Goal: Understand process/instructions: Learn how to perform a task or action

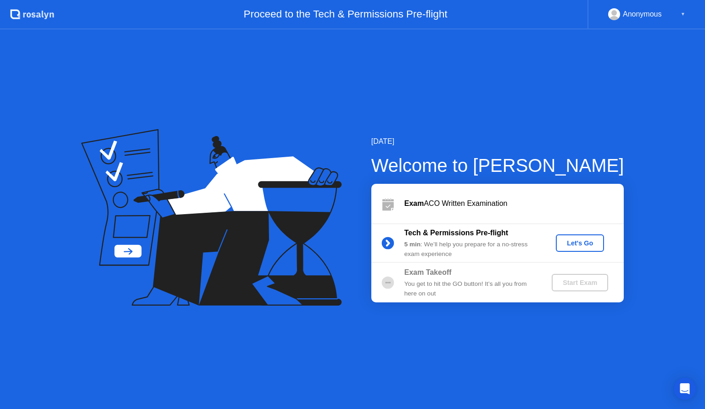
click at [573, 242] on div "Let's Go" at bounding box center [580, 242] width 41 height 7
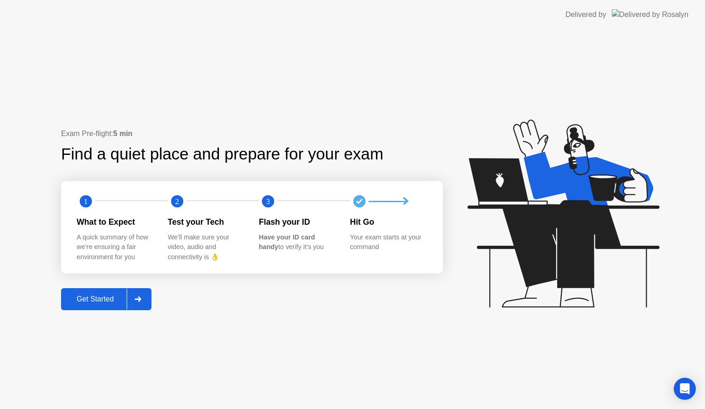
click at [105, 291] on button "Get Started" at bounding box center [106, 299] width 90 height 22
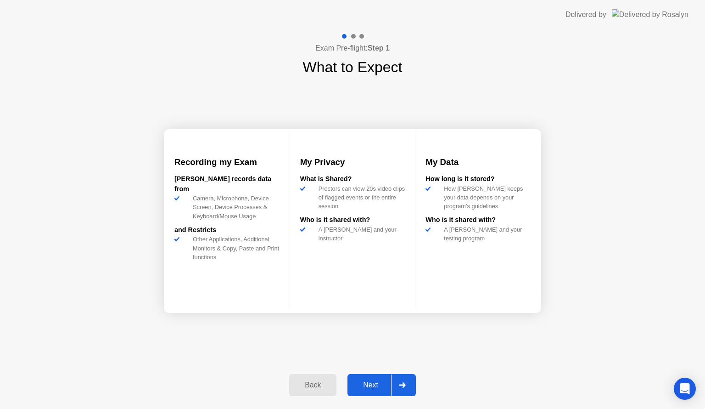
click at [369, 384] on div "Next" at bounding box center [370, 385] width 41 height 8
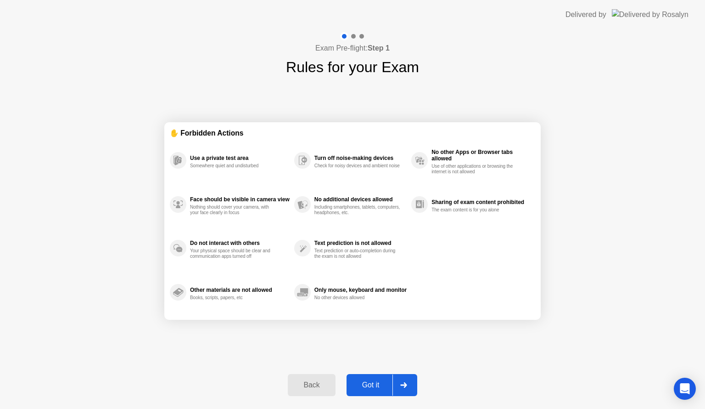
click at [377, 381] on div "Got it" at bounding box center [370, 385] width 43 height 8
select select "**********"
select select "*******"
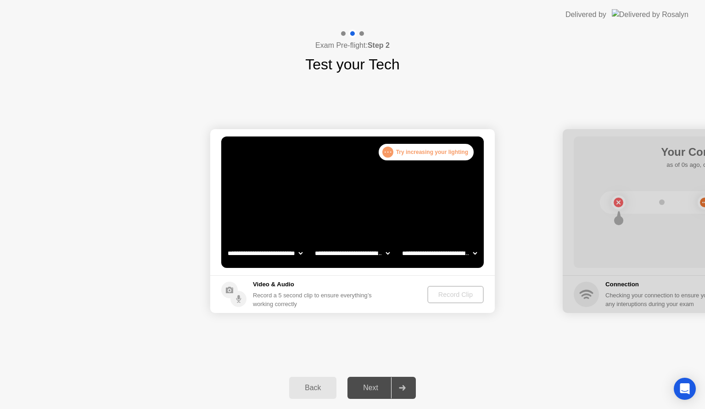
click at [412, 149] on div ". . . Try increasing your lighting" at bounding box center [426, 152] width 95 height 17
click at [389, 154] on div ". . ." at bounding box center [388, 151] width 11 height 11
click at [373, 388] on div "Next" at bounding box center [370, 387] width 41 height 8
click at [452, 294] on div "Record Clip" at bounding box center [455, 294] width 49 height 7
click at [237, 299] on icon at bounding box center [239, 300] width 5 height 5
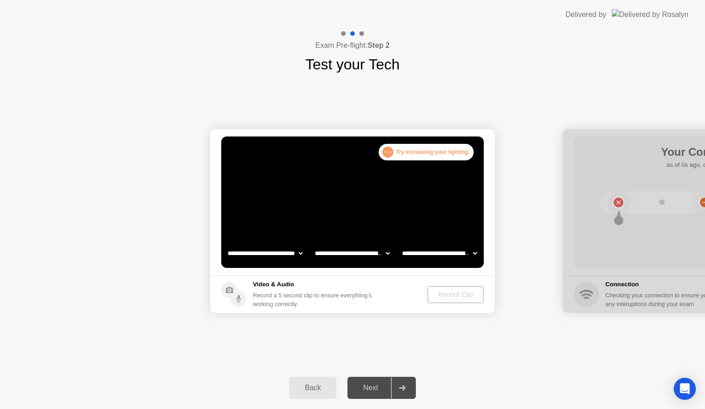
click at [237, 299] on icon at bounding box center [239, 300] width 5 height 5
click at [226, 287] on icon at bounding box center [229, 290] width 7 height 6
click at [382, 389] on div "Next" at bounding box center [370, 387] width 41 height 8
click at [473, 294] on div "Record Clip" at bounding box center [456, 294] width 49 height 7
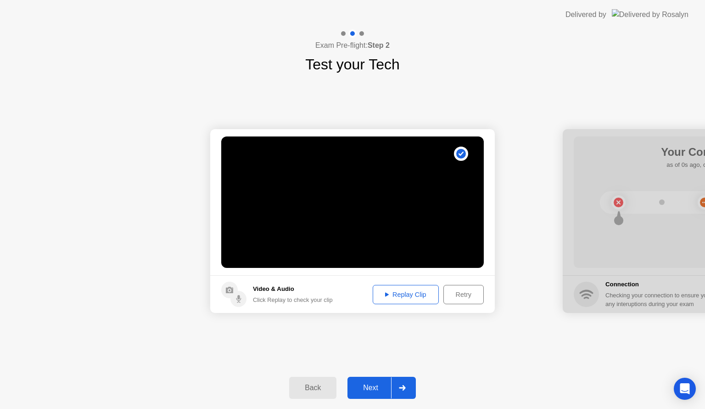
click at [417, 296] on div "Replay Clip" at bounding box center [406, 294] width 60 height 7
click at [378, 383] on div "Next" at bounding box center [370, 387] width 41 height 8
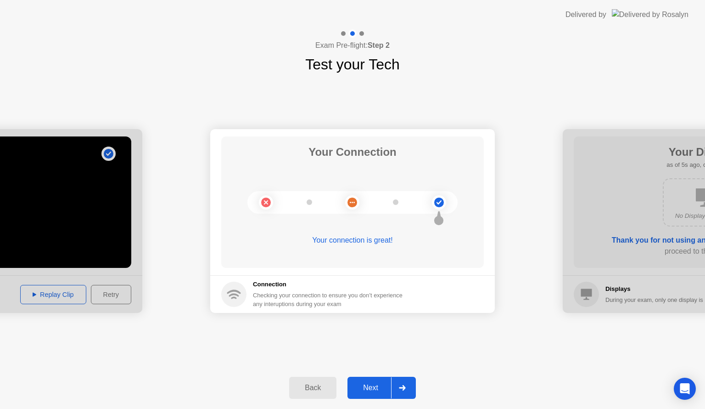
click at [378, 383] on div "Next" at bounding box center [370, 387] width 41 height 8
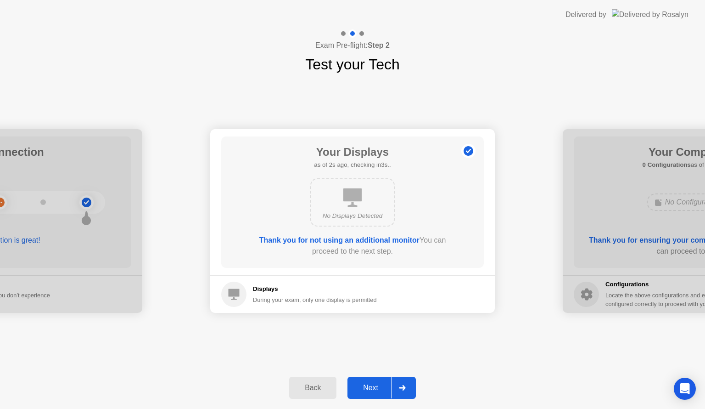
click at [378, 383] on div "Next" at bounding box center [370, 387] width 41 height 8
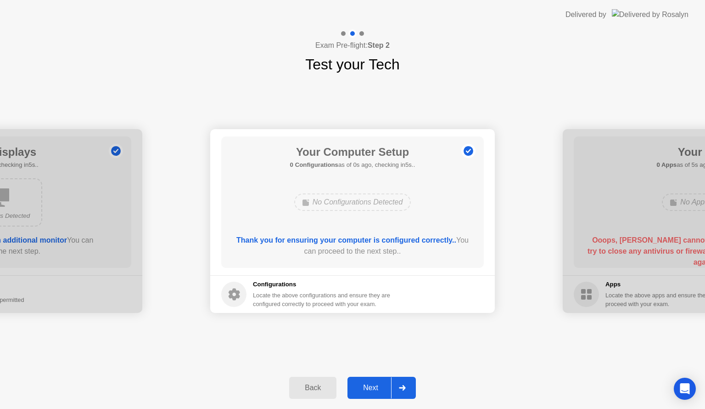
click at [378, 383] on div "Next" at bounding box center [370, 387] width 41 height 8
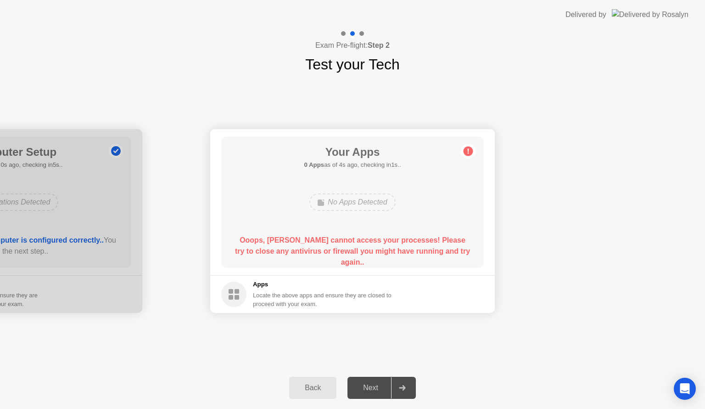
click at [236, 296] on rect at bounding box center [237, 297] width 5 height 5
click at [315, 383] on div "Back" at bounding box center [313, 387] width 42 height 8
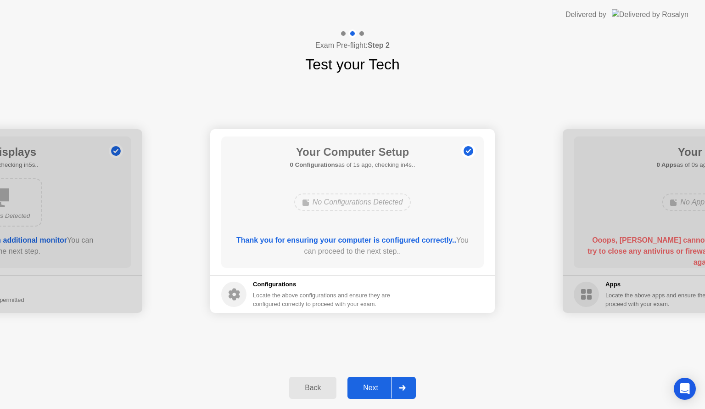
click at [407, 386] on div at bounding box center [402, 387] width 22 height 21
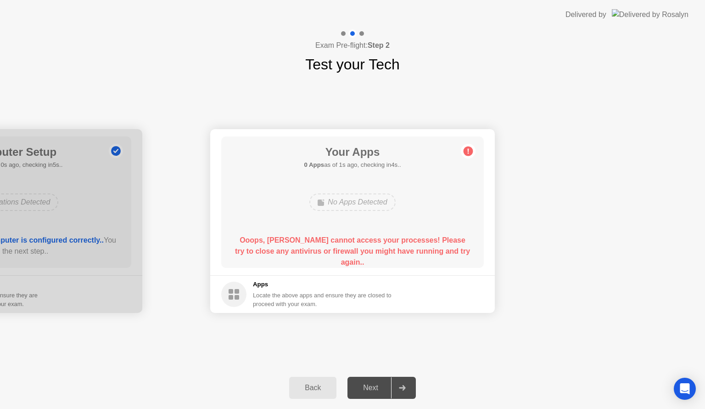
click at [464, 151] on circle at bounding box center [469, 151] width 10 height 10
click at [372, 205] on div "No Apps Detected" at bounding box center [353, 201] width 86 height 17
click at [324, 290] on div "Apps Locate the above apps and ensure they are closed to proceed with your exam." at bounding box center [322, 294] width 139 height 28
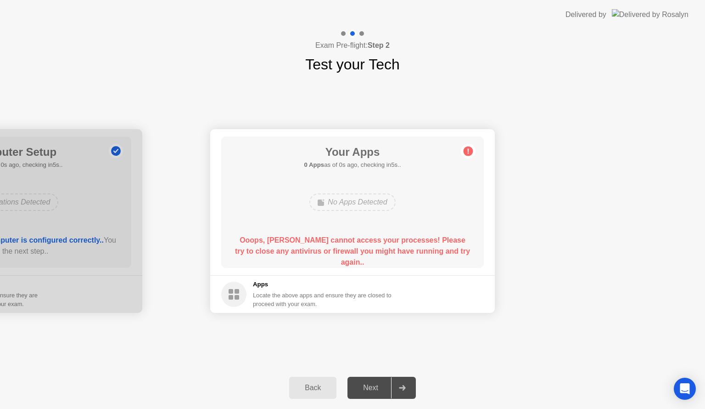
drag, startPoint x: 654, startPoint y: 0, endPoint x: 586, endPoint y: 3, distance: 68.0
click at [586, 3] on header "Delivered by" at bounding box center [352, 14] width 705 height 29
click at [239, 295] on circle at bounding box center [233, 294] width 25 height 25
click at [227, 296] on circle at bounding box center [233, 294] width 25 height 25
